Goal: Navigation & Orientation: Find specific page/section

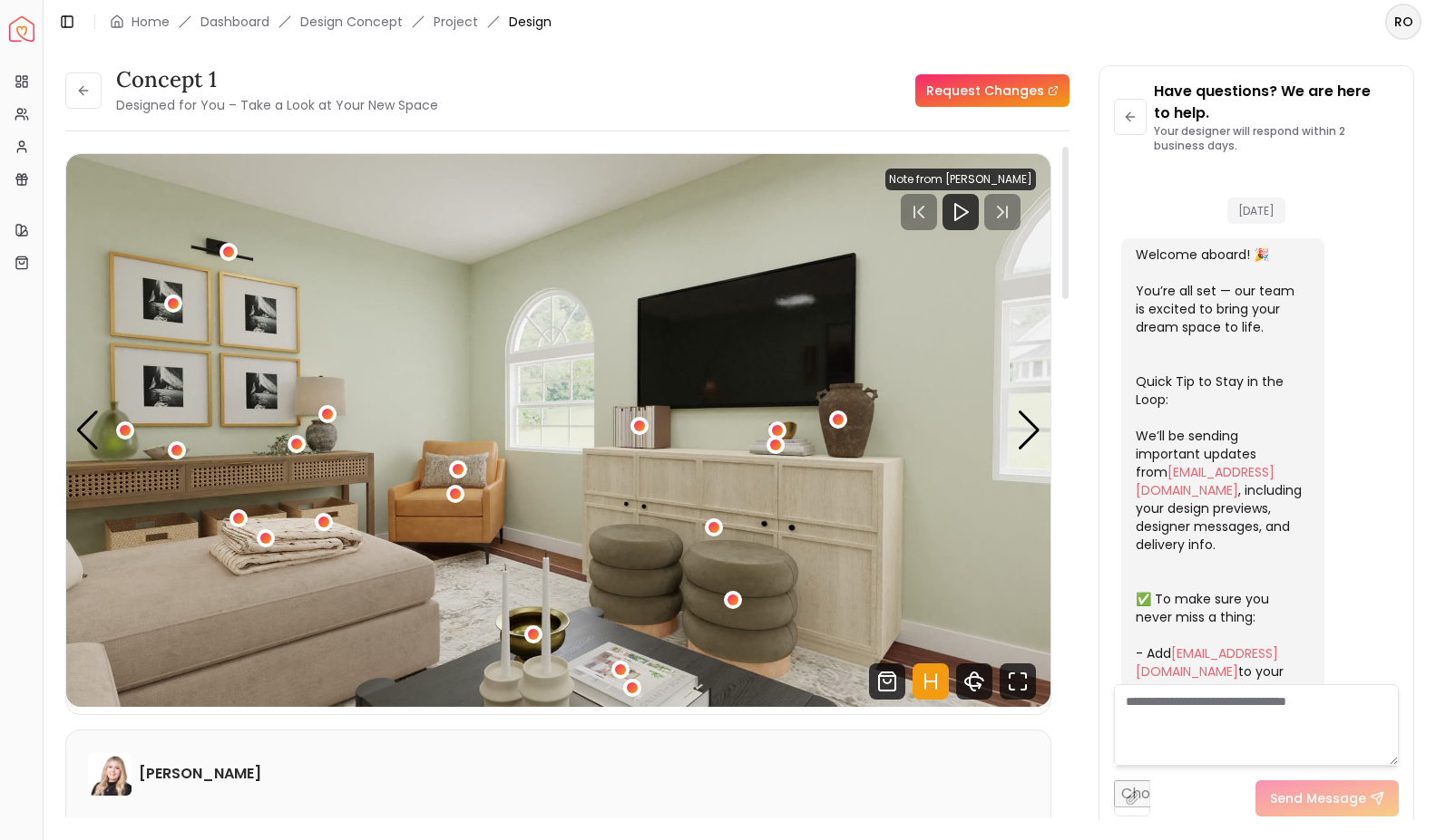
scroll to position [2638, 0]
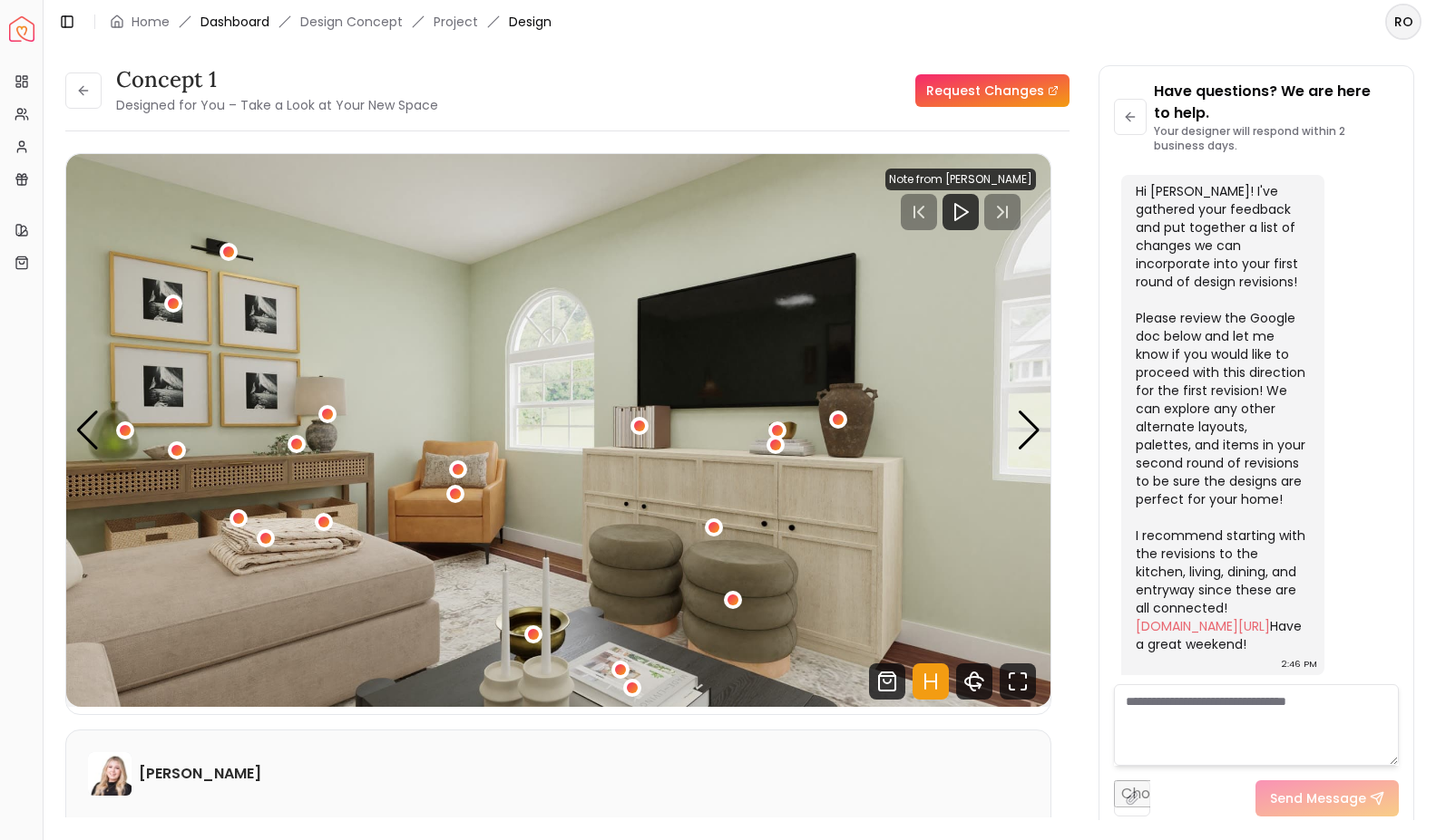
click at [233, 22] on link "Dashboard" at bounding box center [235, 21] width 69 height 18
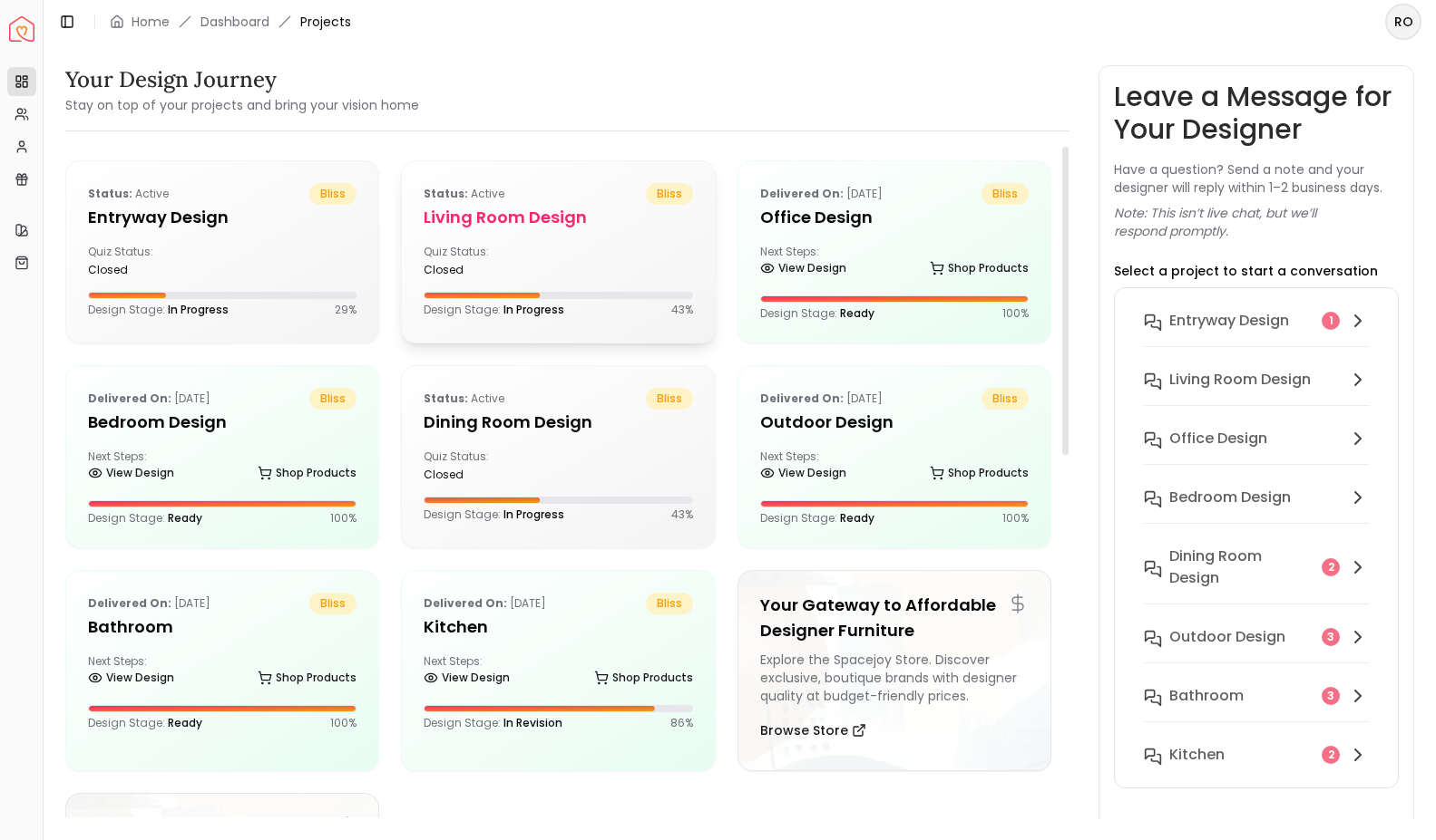
click at [527, 254] on div "Quiz Status: closed" at bounding box center [487, 261] width 127 height 33
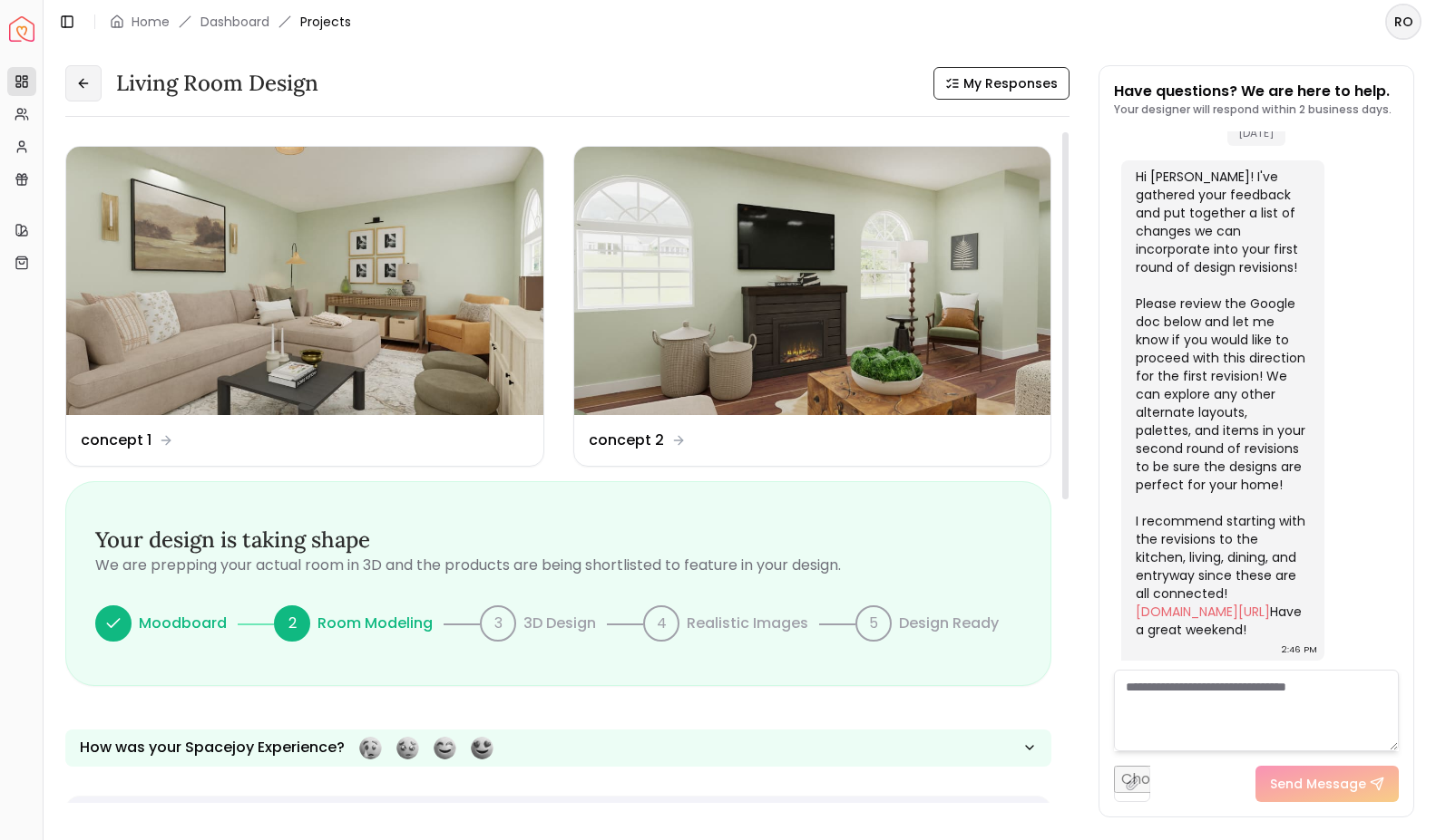
click at [86, 85] on icon at bounding box center [83, 83] width 14 height 14
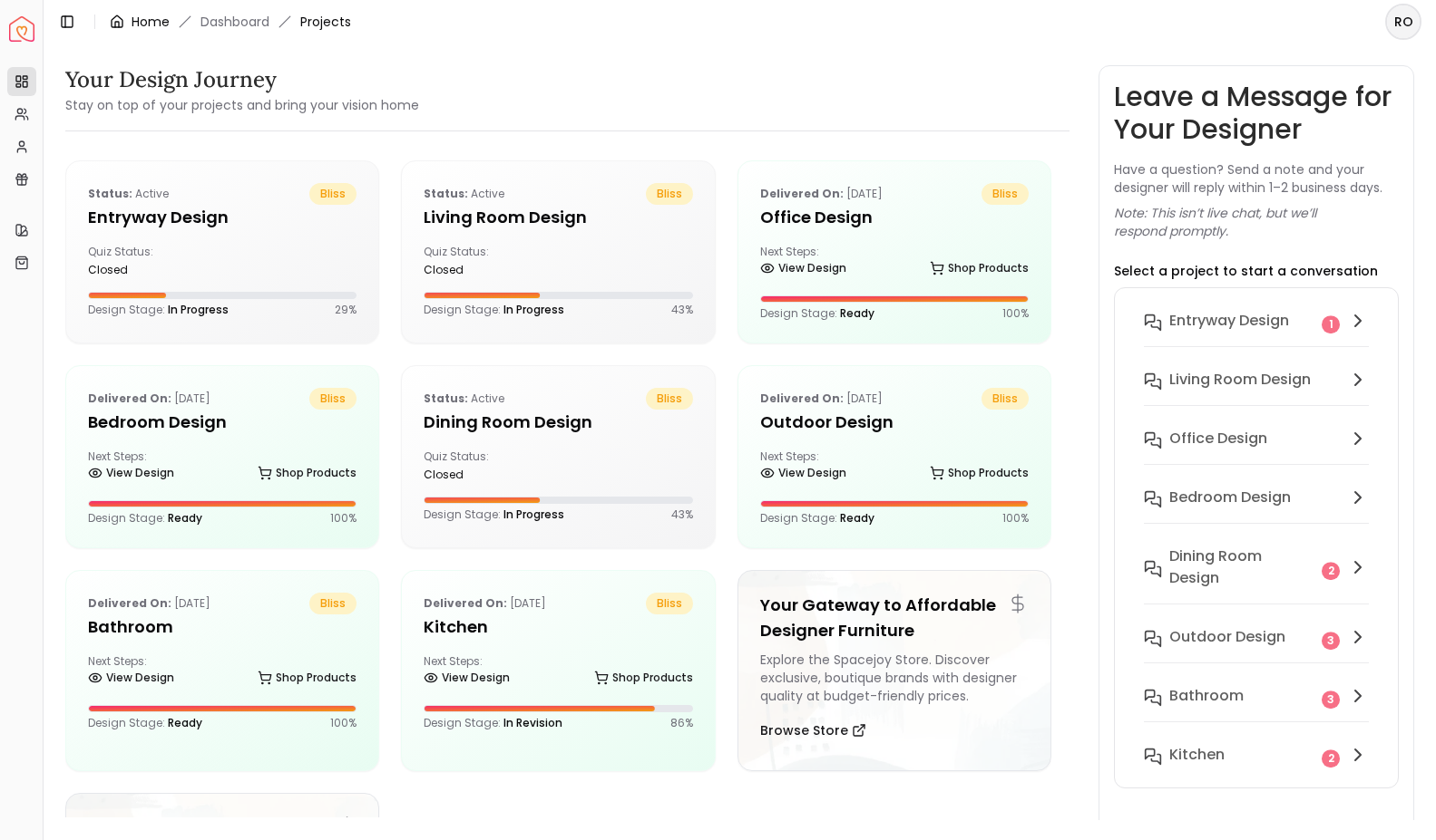
click at [129, 26] on div "Home" at bounding box center [139, 21] width 60 height 18
click at [547, 598] on p "Delivered on: [DATE]" at bounding box center [485, 604] width 122 height 22
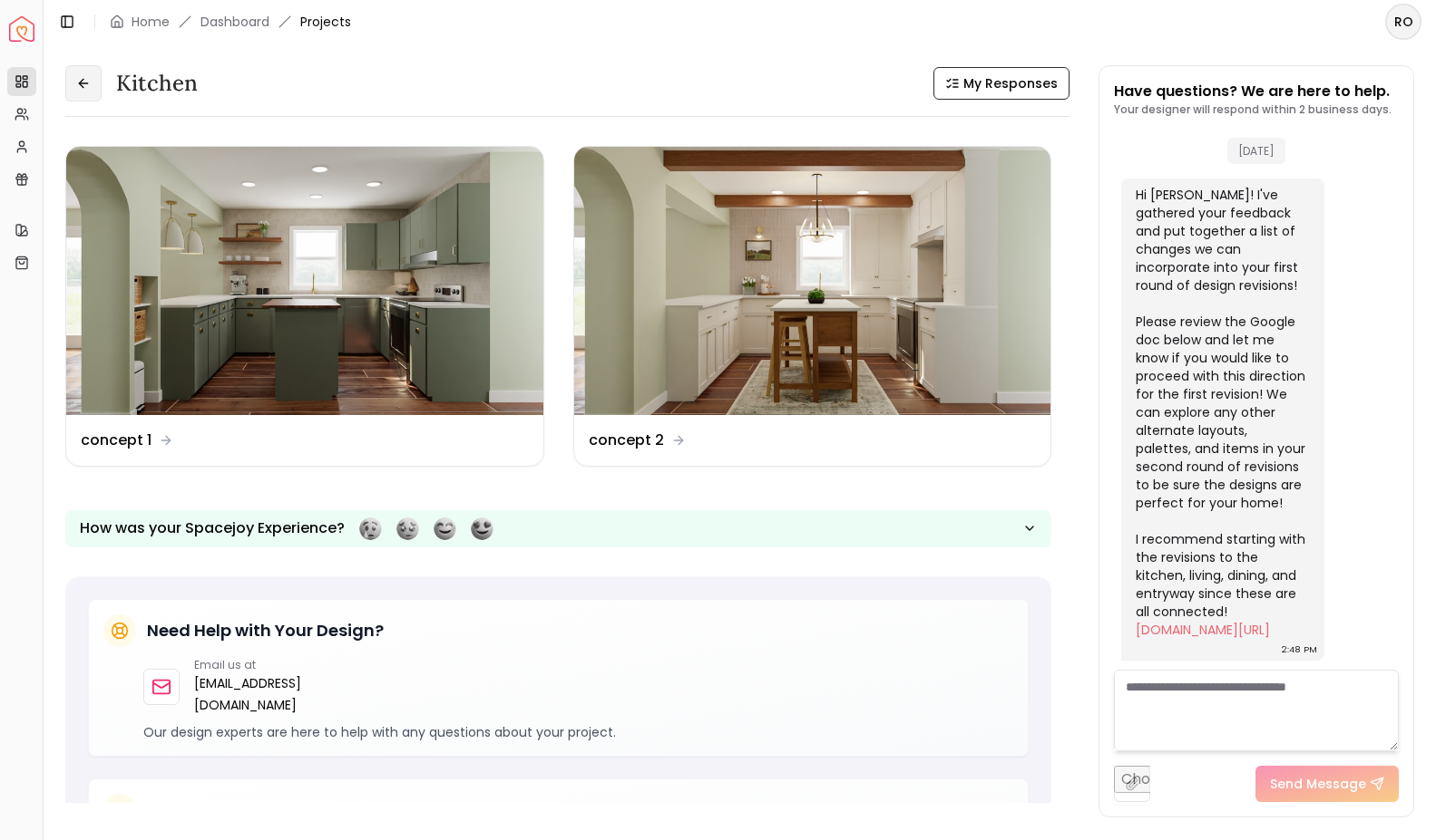
click at [74, 76] on button at bounding box center [83, 83] width 37 height 37
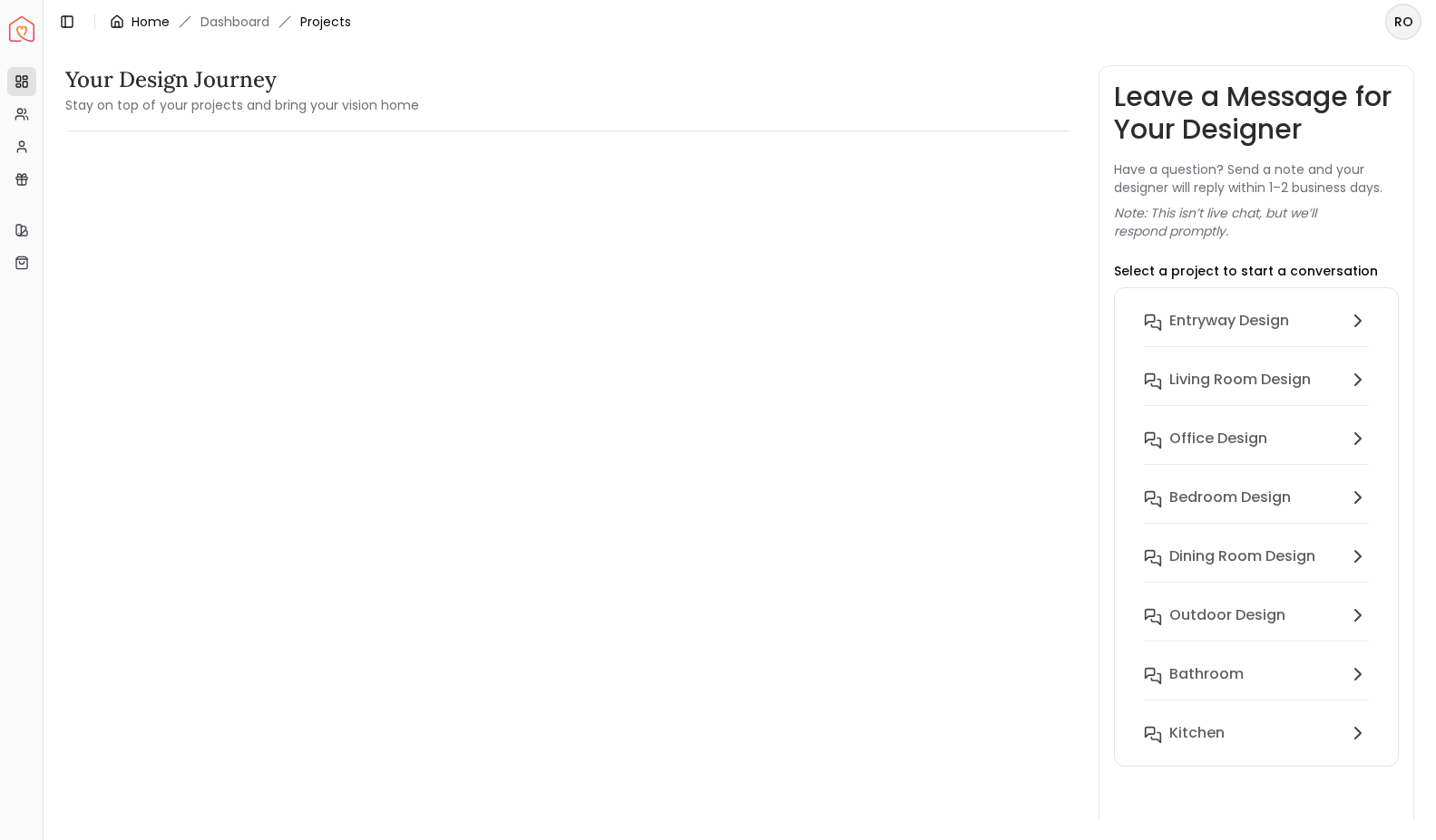
click at [149, 12] on link "Home" at bounding box center [151, 21] width 38 height 18
